Goal: Find specific page/section: Find specific page/section

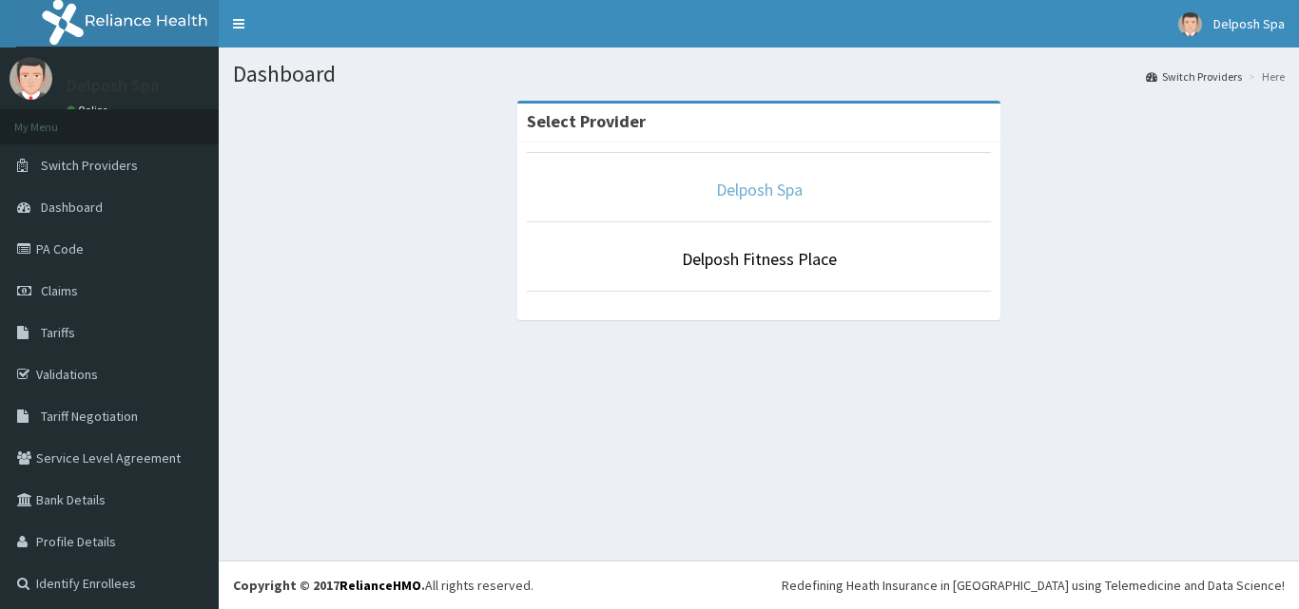
click at [750, 188] on link "Delposh Spa" at bounding box center [759, 190] width 87 height 22
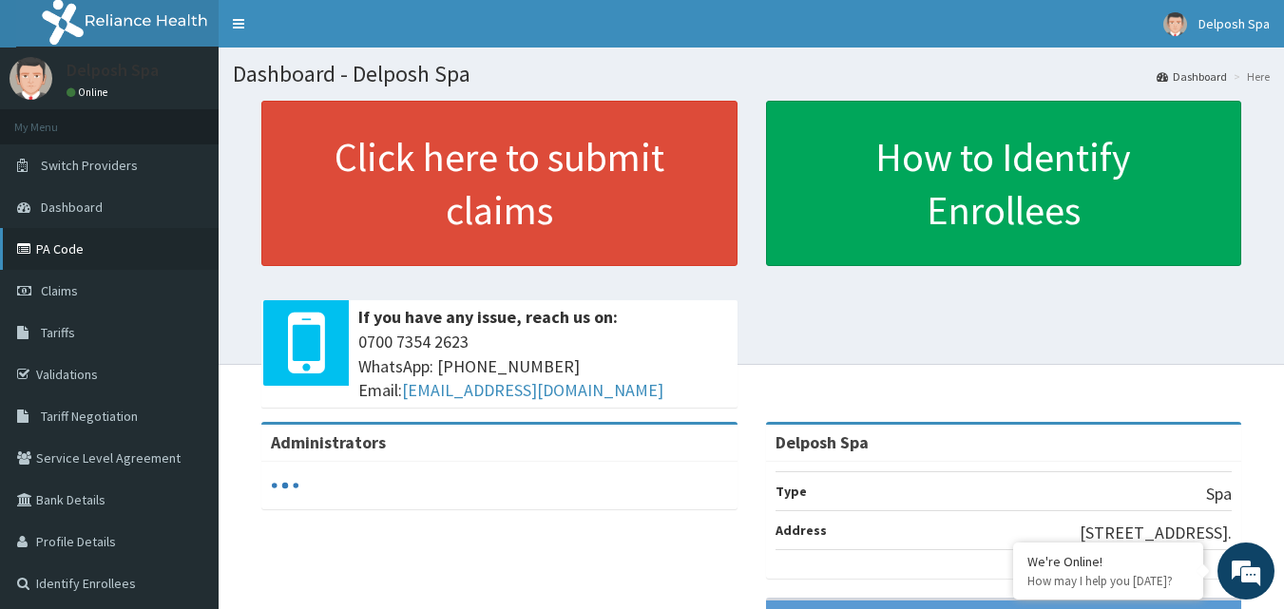
click at [106, 255] on link "PA Code" at bounding box center [109, 249] width 219 height 42
